Goal: Task Accomplishment & Management: Complete application form

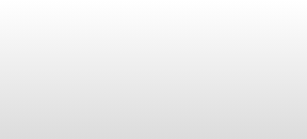
select select "3"
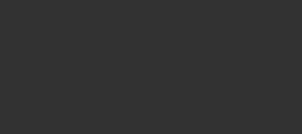
select select "0"
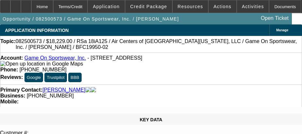
select select "1"
select select "6"
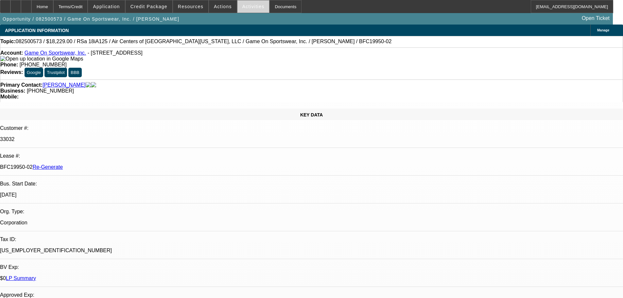
click at [250, 6] on span "Activities" at bounding box center [253, 6] width 22 height 5
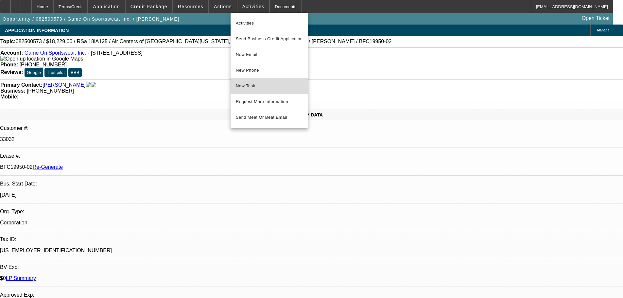
click at [260, 90] on button "New Task" at bounding box center [268, 86] width 77 height 16
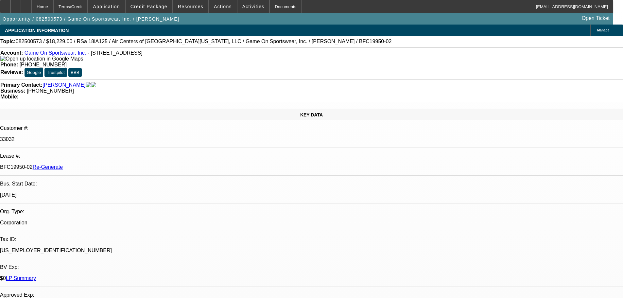
click at [307, 26] on div "APPLICATION INFORMATION [GEOGRAPHIC_DATA]" at bounding box center [311, 30] width 623 height 11
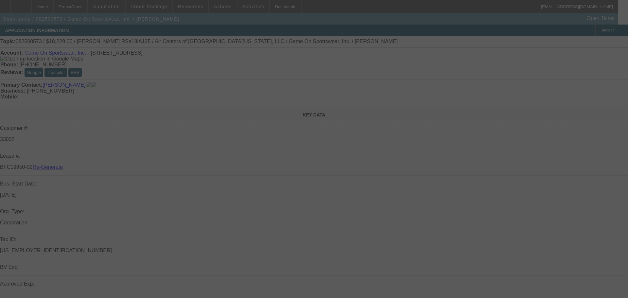
select select "3"
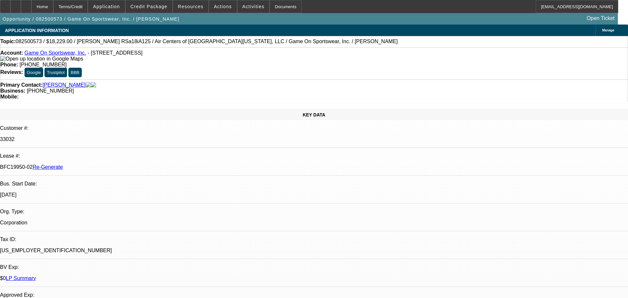
select select "0"
select select "1"
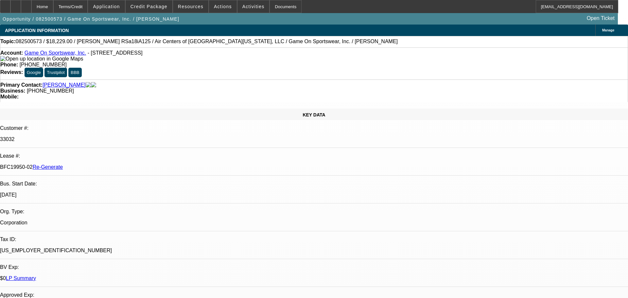
select select "6"
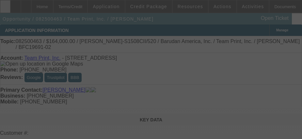
select select "3"
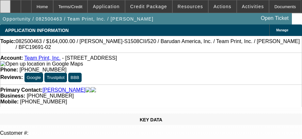
select select "0"
select select "2"
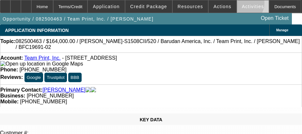
click at [242, 4] on span "Activities" at bounding box center [253, 6] width 22 height 5
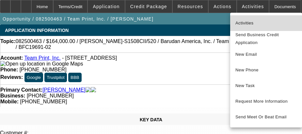
click at [254, 23] on span "Activities" at bounding box center [266, 23] width 61 height 8
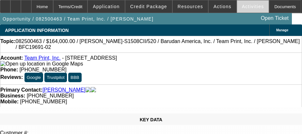
click at [249, 3] on span at bounding box center [253, 7] width 32 height 16
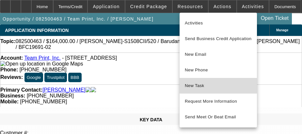
click at [219, 83] on span "New Task" at bounding box center [218, 86] width 67 height 8
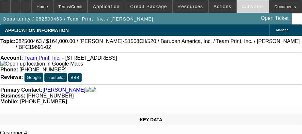
click at [242, 7] on span "Activities" at bounding box center [253, 6] width 22 height 5
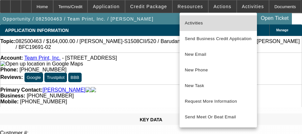
click at [218, 20] on span "Activities" at bounding box center [218, 23] width 67 height 8
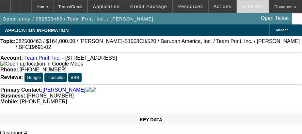
click at [246, 9] on span "Activities" at bounding box center [253, 6] width 22 height 5
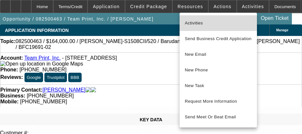
click at [217, 24] on span "Activities" at bounding box center [218, 23] width 67 height 8
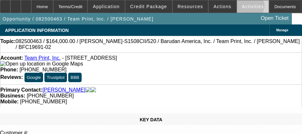
click at [243, 7] on span "Activities" at bounding box center [253, 6] width 22 height 5
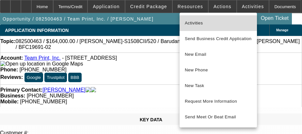
click at [220, 21] on span "Activities" at bounding box center [218, 23] width 67 height 8
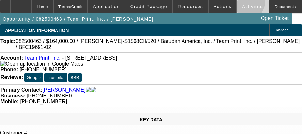
click at [238, 2] on span at bounding box center [253, 7] width 32 height 16
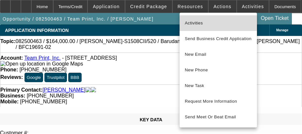
click at [221, 25] on span "Activities" at bounding box center [218, 23] width 67 height 8
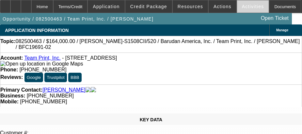
click at [243, 11] on span at bounding box center [253, 7] width 32 height 16
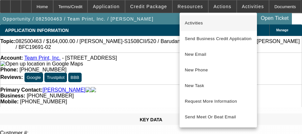
click at [229, 24] on span "Activities" at bounding box center [218, 23] width 67 height 8
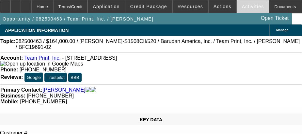
click at [243, 7] on span "Activities" at bounding box center [253, 6] width 22 height 5
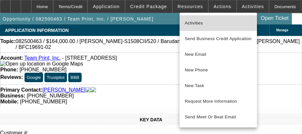
click at [221, 25] on span "Activities" at bounding box center [218, 23] width 67 height 8
